Goal: Task Accomplishment & Management: Manage account settings

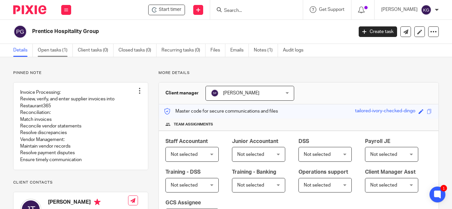
click at [59, 51] on link "Open tasks (1)" at bounding box center [55, 50] width 35 height 13
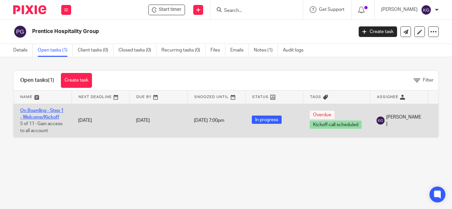
click at [42, 110] on link "On Boarding - Step 1 - Welcome/Kickoff" at bounding box center [41, 113] width 43 height 11
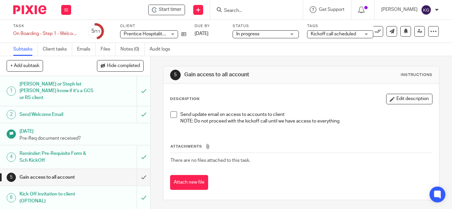
click at [352, 33] on span "Kickoff call scheduled" at bounding box center [332, 34] width 45 height 5
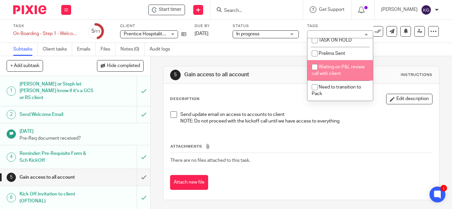
scroll to position [165, 0]
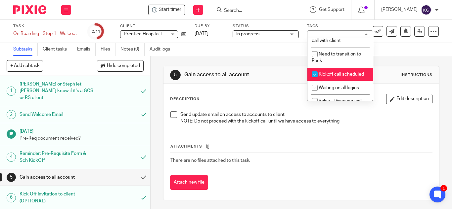
click at [313, 81] on input "checkbox" at bounding box center [314, 74] width 13 height 13
checkbox input "false"
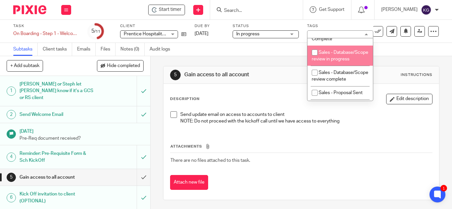
scroll to position [222, 0]
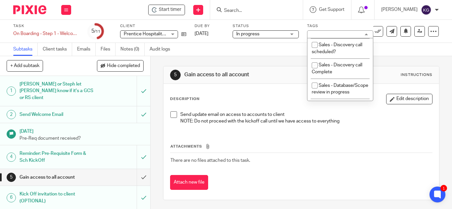
click at [316, 38] on input "checkbox" at bounding box center [314, 31] width 13 height 13
checkbox input "true"
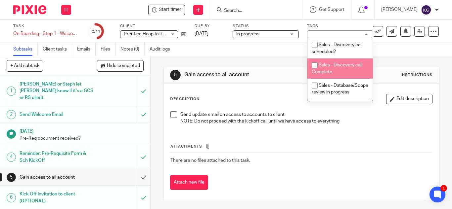
click at [251, 56] on main "Task On Boarding - Step 1 - Welcome/Kickoff Save On Boarding - Step 1 - Welcome…" at bounding box center [226, 104] width 452 height 209
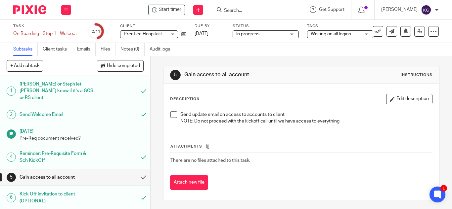
click at [301, 132] on div "Attachments There are no files attached to this task. Attach new file" at bounding box center [301, 160] width 262 height 60
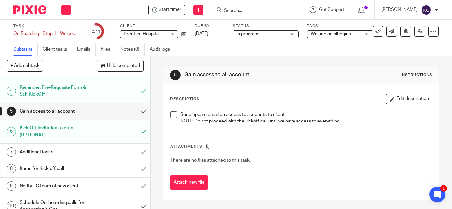
click at [55, 147] on h1 "Additional tasks" at bounding box center [57, 152] width 74 height 10
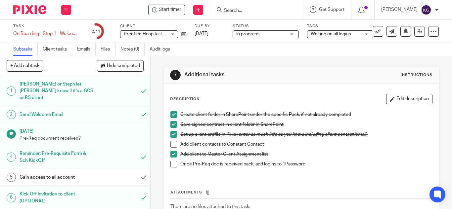
scroll to position [66, 0]
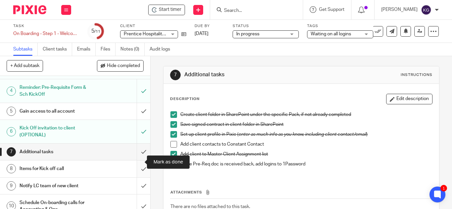
click at [138, 161] on input "submit" at bounding box center [75, 169] width 150 height 17
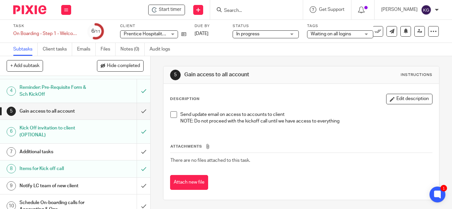
scroll to position [92, 0]
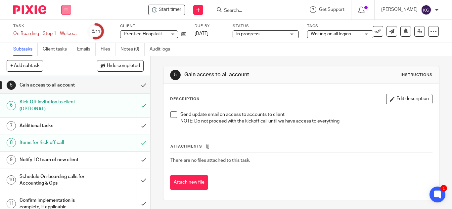
click at [68, 7] on button at bounding box center [66, 10] width 10 height 10
click at [63, 30] on link "Work" at bounding box center [63, 30] width 12 height 5
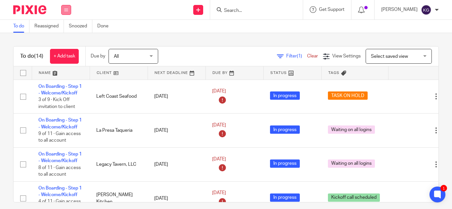
click at [65, 9] on icon at bounding box center [66, 10] width 4 height 4
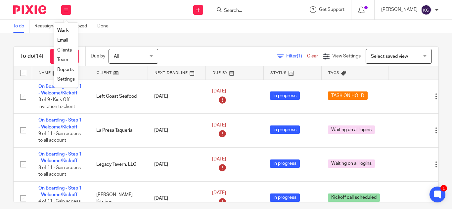
click at [64, 60] on link "Team" at bounding box center [62, 60] width 11 height 5
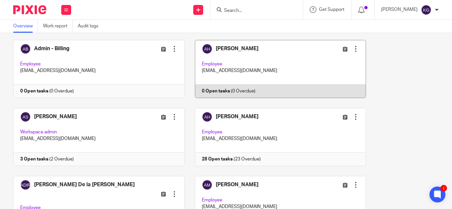
scroll to position [132, 0]
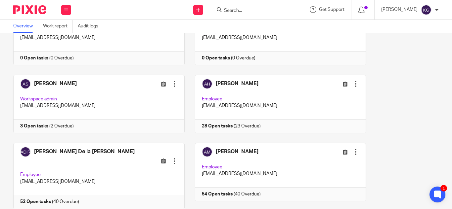
click at [435, 10] on div at bounding box center [436, 10] width 4 height 4
click at [423, 36] on span "Email integration" at bounding box center [417, 36] width 34 height 5
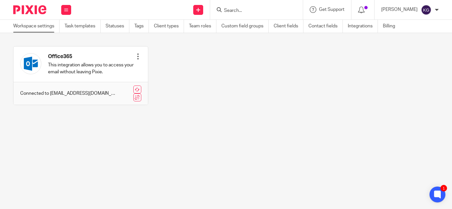
click at [32, 26] on link "Workspace settings" at bounding box center [36, 26] width 46 height 13
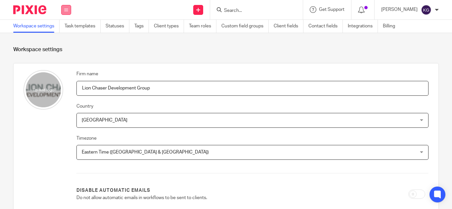
click at [65, 11] on icon at bounding box center [66, 10] width 4 height 4
click at [66, 51] on link "Clients" at bounding box center [64, 50] width 15 height 5
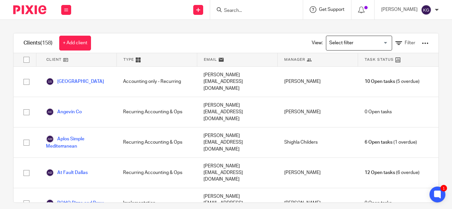
click at [344, 10] on span "Get Support" at bounding box center [331, 9] width 25 height 5
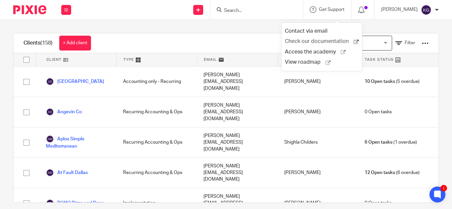
click at [315, 42] on span "Check our documentation" at bounding box center [319, 41] width 69 height 7
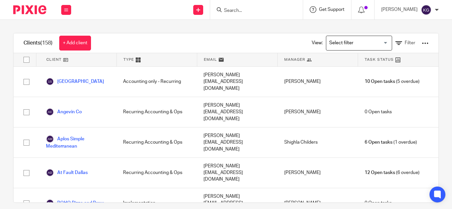
click at [342, 8] on span "Get Support" at bounding box center [331, 9] width 25 height 5
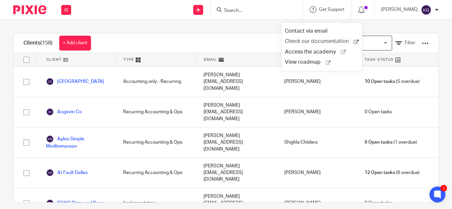
click at [312, 42] on span "Check our documentation" at bounding box center [319, 41] width 69 height 7
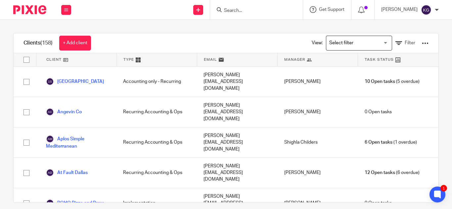
click at [344, 13] on div "Get Support" at bounding box center [326, 9] width 35 height 7
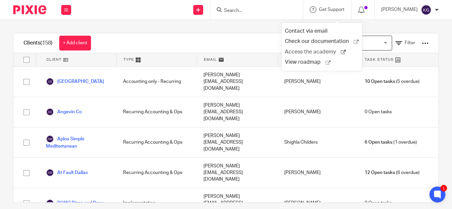
click at [317, 51] on span "Access the academy" at bounding box center [313, 52] width 56 height 7
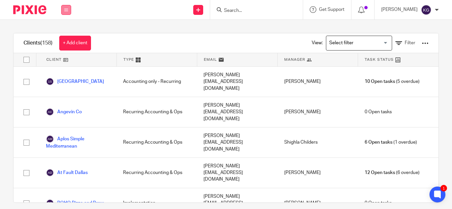
click at [67, 7] on button at bounding box center [66, 10] width 10 height 10
click at [67, 79] on link "Settings" at bounding box center [66, 79] width 18 height 5
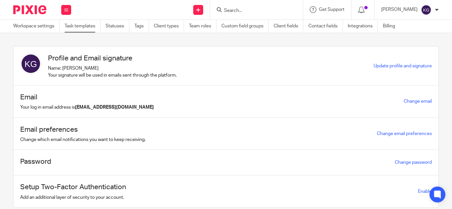
click at [86, 22] on link "Task templates" at bounding box center [82, 26] width 36 height 13
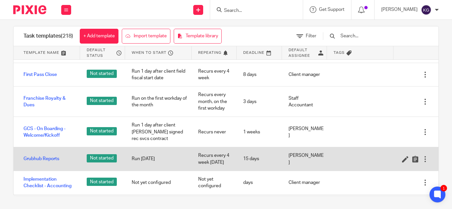
scroll to position [3014, 0]
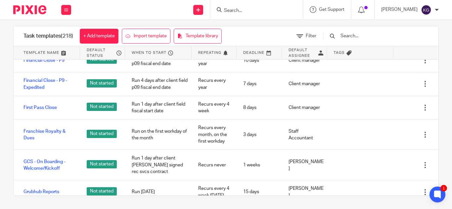
click at [248, 12] on input "Search" at bounding box center [253, 11] width 60 height 6
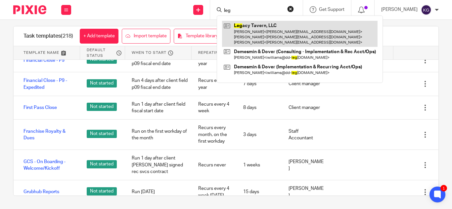
type input "leg"
click at [255, 25] on link at bounding box center [299, 34] width 155 height 26
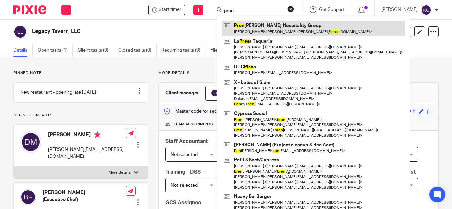
type input "pren"
click at [258, 28] on link at bounding box center [313, 28] width 183 height 15
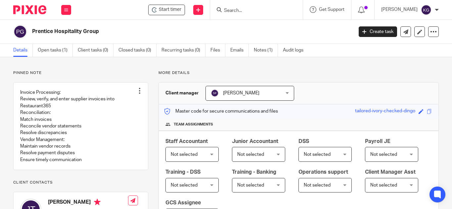
scroll to position [99, 0]
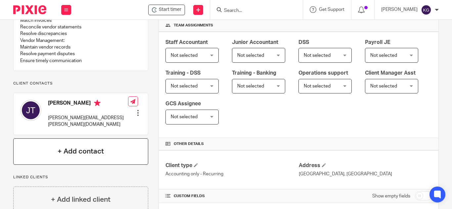
click at [67, 160] on div "+ Add contact" at bounding box center [80, 152] width 135 height 26
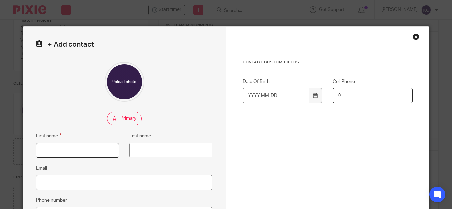
click at [68, 153] on input "First name" at bounding box center [77, 150] width 83 height 15
type input "[PERSON_NAME]"
type input "Oliver"
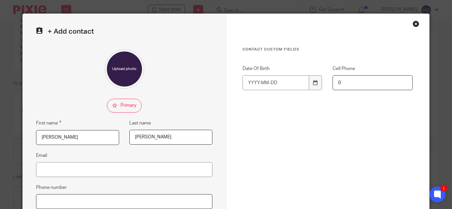
scroll to position [79, 0]
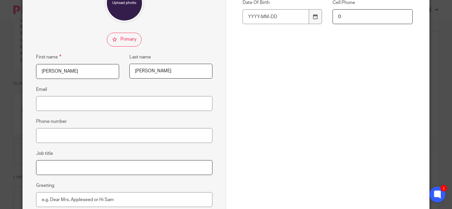
click at [62, 169] on input "Job title" at bounding box center [124, 167] width 176 height 15
type input "Controller"
click at [48, 101] on input "Email" at bounding box center [124, 103] width 176 height 15
paste input "john.oliver@prenticehospitality.com"
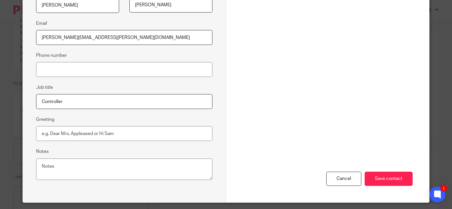
scroll to position [165, 0]
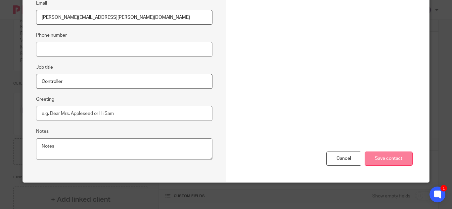
type input "[PERSON_NAME][EMAIL_ADDRESS][PERSON_NAME][DOMAIN_NAME]"
click at [388, 159] on input "Save contact" at bounding box center [388, 159] width 48 height 14
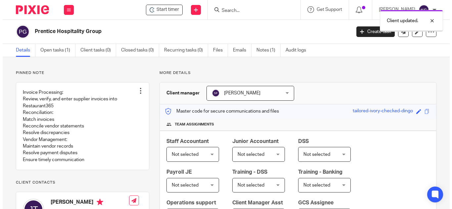
scroll to position [99, 0]
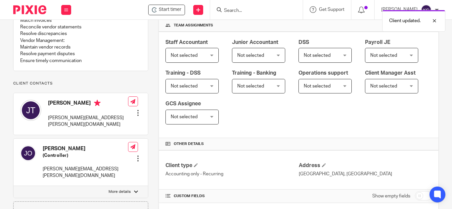
click at [136, 155] on div at bounding box center [138, 158] width 7 height 7
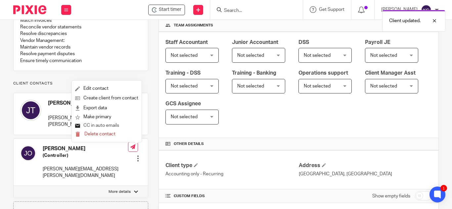
click at [101, 125] on button "CC in auto emails" at bounding box center [97, 126] width 44 height 9
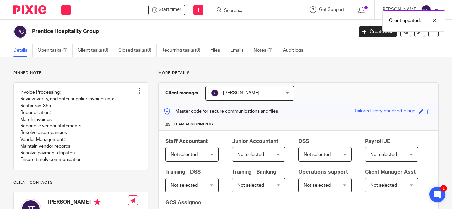
click at [285, 94] on div "[PERSON_NAME] [PERSON_NAME]" at bounding box center [249, 93] width 89 height 15
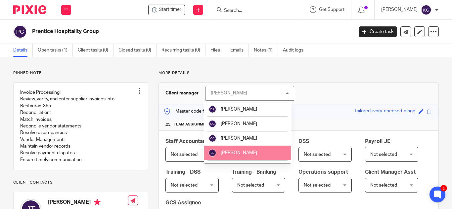
scroll to position [198, 0]
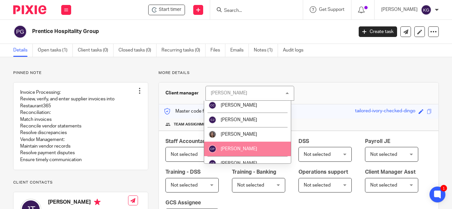
click at [242, 147] on span "[PERSON_NAME]" at bounding box center [239, 149] width 36 height 5
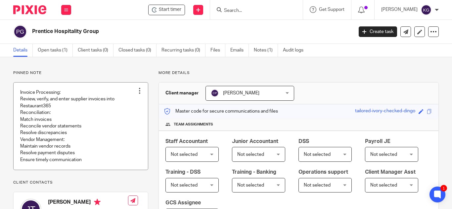
click at [138, 88] on div at bounding box center [139, 91] width 7 height 7
click at [72, 109] on link at bounding box center [81, 126] width 134 height 87
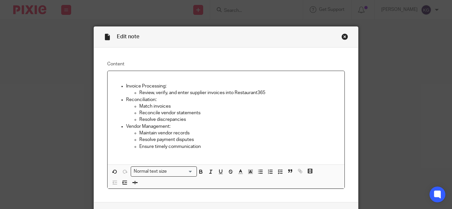
click at [125, 80] on p at bounding box center [226, 79] width 226 height 7
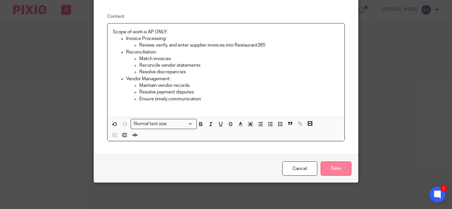
click at [332, 169] on input "Save" at bounding box center [335, 169] width 31 height 14
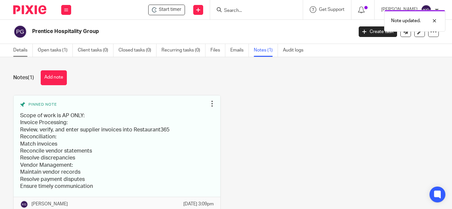
click at [20, 49] on link "Details" at bounding box center [23, 50] width 20 height 13
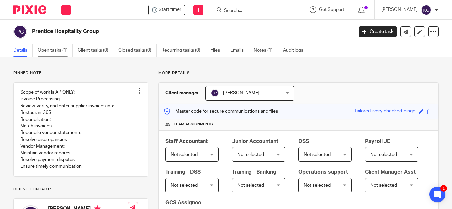
click at [52, 52] on link "Open tasks (1)" at bounding box center [55, 50] width 35 height 13
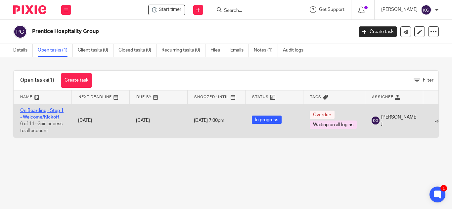
click at [47, 111] on link "On Boarding - Step 1 - Welcome/Kickoff" at bounding box center [41, 113] width 43 height 11
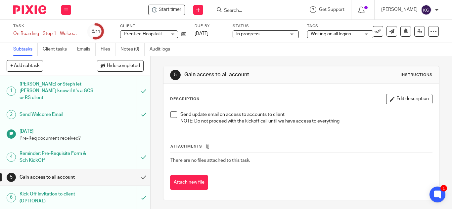
scroll to position [33, 0]
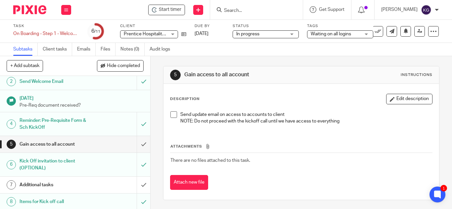
click at [86, 180] on h1 "Additional tasks" at bounding box center [57, 185] width 74 height 10
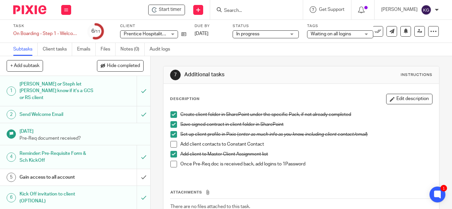
click at [186, 34] on div "Task On Boarding - Step 1 - Welcome/Kickoff Save On Boarding - Step 1 - Welcome…" at bounding box center [190, 31] width 354 height 16
click at [183, 35] on icon at bounding box center [183, 34] width 5 height 5
click at [247, 13] on input "Search" at bounding box center [253, 11] width 60 height 6
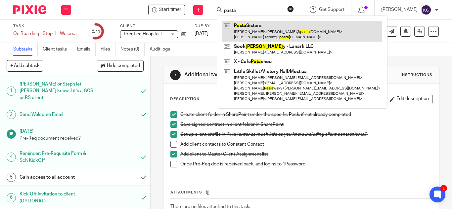
type input "pasta"
click at [261, 29] on link at bounding box center [302, 31] width 160 height 20
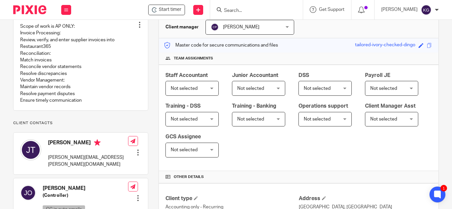
scroll to position [99, 0]
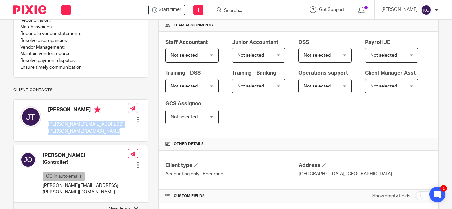
drag, startPoint x: 119, startPoint y: 131, endPoint x: 48, endPoint y: 133, distance: 70.4
click at [48, 133] on div "John Thompson john.thompson@prenticeorg.com Edit contact Create client from con…" at bounding box center [81, 121] width 134 height 42
copy div "john.thompson@prenticeorg.com"
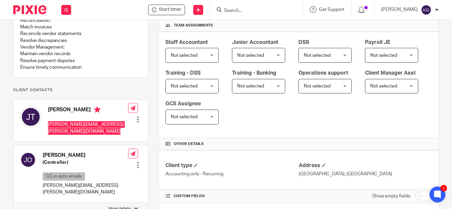
scroll to position [0, 0]
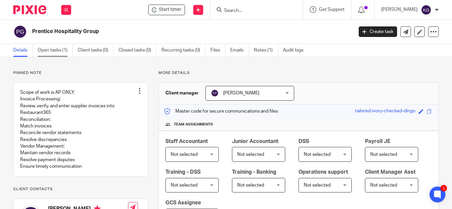
click at [55, 51] on link "Open tasks (1)" at bounding box center [55, 50] width 35 height 13
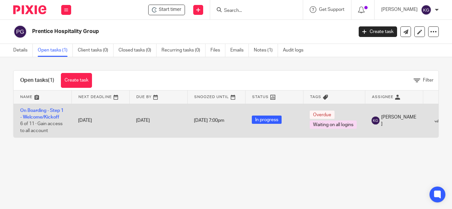
click at [48, 108] on td "On Boarding - Step 1 - Welcome/Kickoff 6 of 11 · Gain access to all account" at bounding box center [43, 121] width 58 height 34
click at [48, 109] on link "On Boarding - Step 1 - Welcome/Kickoff" at bounding box center [41, 113] width 43 height 11
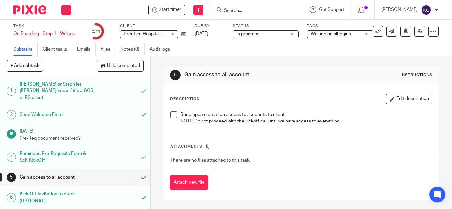
scroll to position [33, 0]
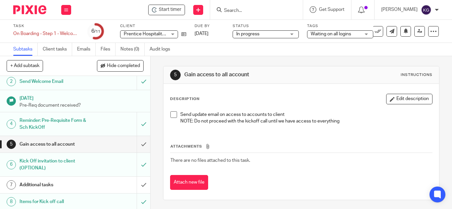
click at [99, 180] on div "Additional tasks" at bounding box center [75, 185] width 111 height 10
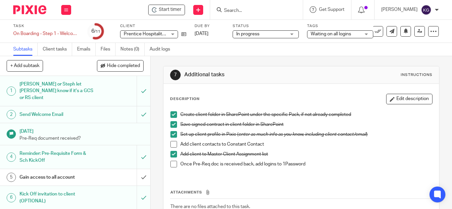
click at [170, 143] on span at bounding box center [173, 144] width 7 height 7
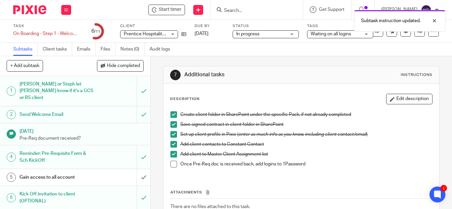
scroll to position [33, 0]
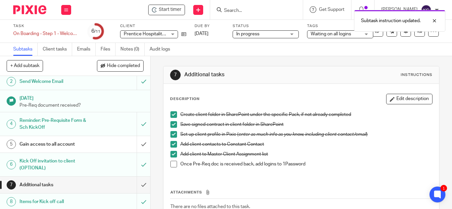
click at [94, 140] on div "Gain access to all account" at bounding box center [75, 145] width 111 height 10
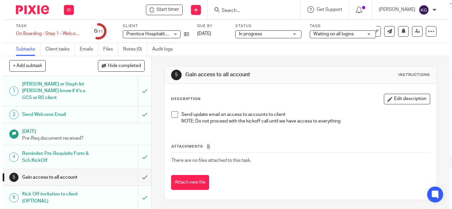
scroll to position [66, 0]
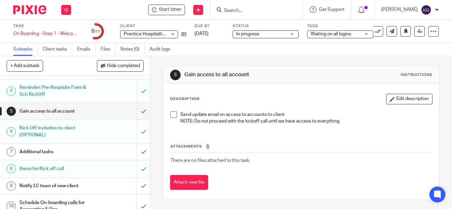
click at [80, 147] on h1 "Additional tasks" at bounding box center [57, 152] width 74 height 10
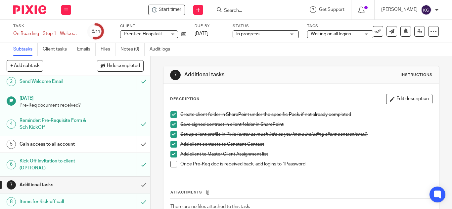
scroll to position [66, 0]
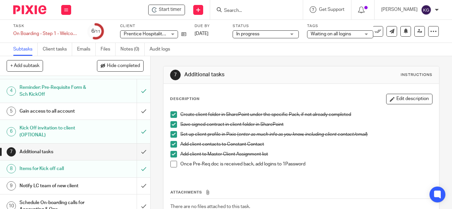
click at [91, 181] on div "Notify LC team of new client" at bounding box center [75, 186] width 111 height 10
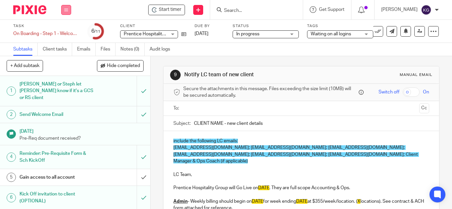
click at [63, 11] on button at bounding box center [66, 10] width 10 height 10
click at [65, 29] on link "Work" at bounding box center [63, 30] width 12 height 5
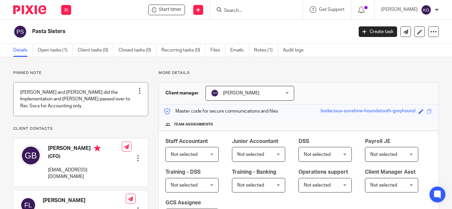
click at [102, 98] on link at bounding box center [81, 99] width 134 height 33
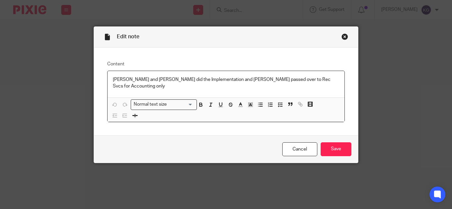
click at [310, 79] on p "[PERSON_NAME] and [PERSON_NAME] did the Implementation and [PERSON_NAME] passed…" at bounding box center [226, 83] width 226 height 14
click at [109, 81] on div "[PERSON_NAME] and [PERSON_NAME] did the Implementation and [PERSON_NAME] passed…" at bounding box center [225, 84] width 237 height 27
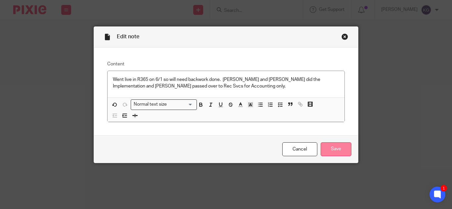
click at [342, 149] on input "Save" at bounding box center [335, 150] width 31 height 14
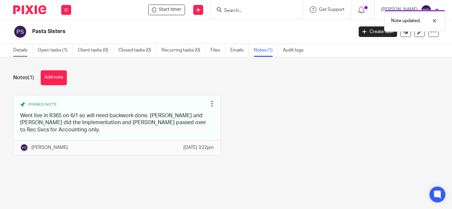
click at [18, 50] on link "Details" at bounding box center [23, 50] width 20 height 13
